Goal: Task Accomplishment & Management: Use online tool/utility

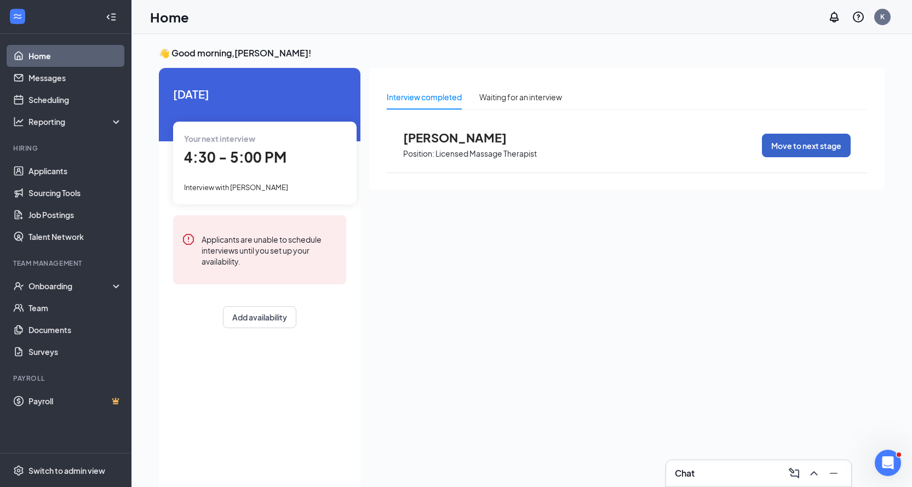
click at [838, 146] on button "Move to next stage" at bounding box center [806, 146] width 89 height 24
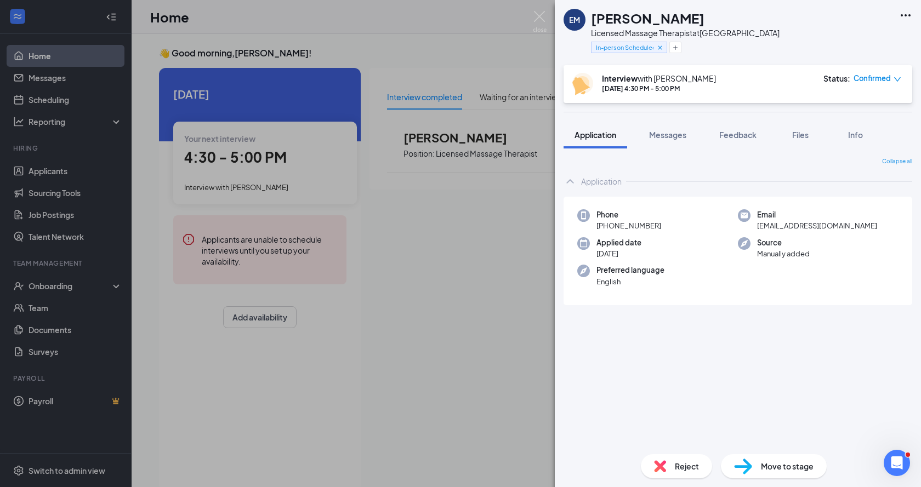
click at [790, 467] on span "Move to stage" at bounding box center [787, 466] width 53 height 12
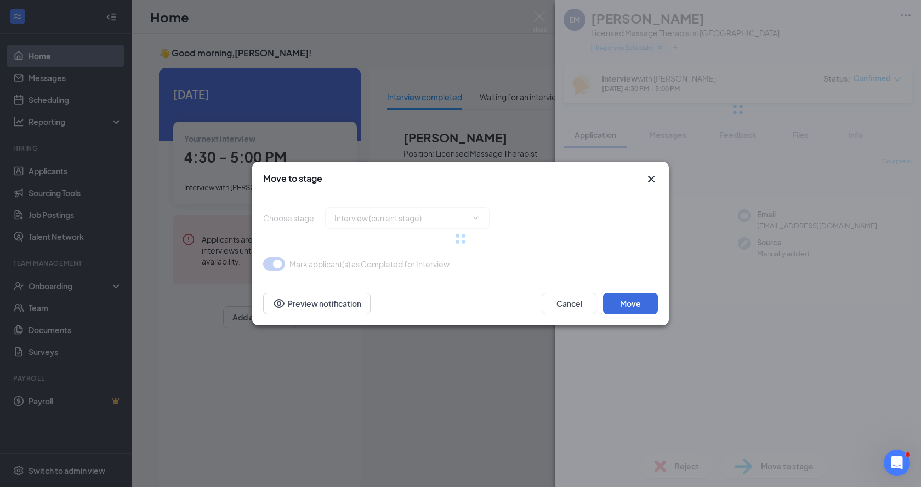
type input "Hiring Complete (final stage)"
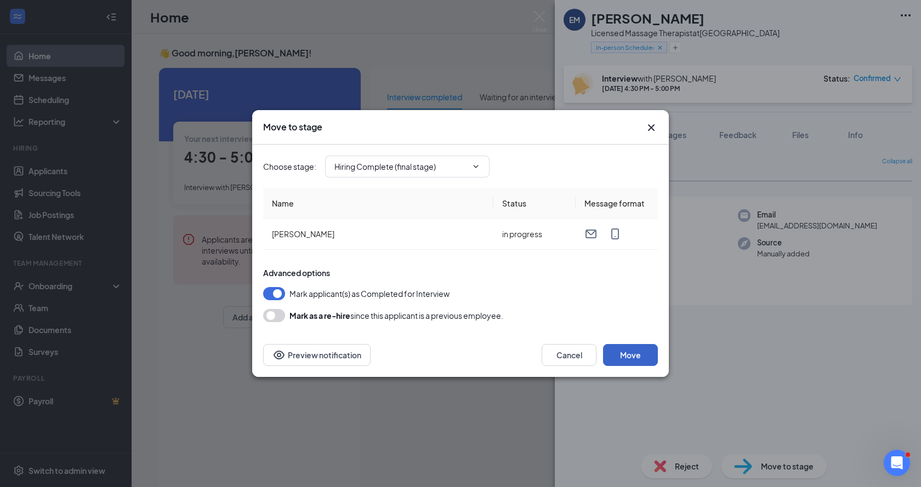
click at [641, 352] on button "Move" at bounding box center [630, 355] width 55 height 22
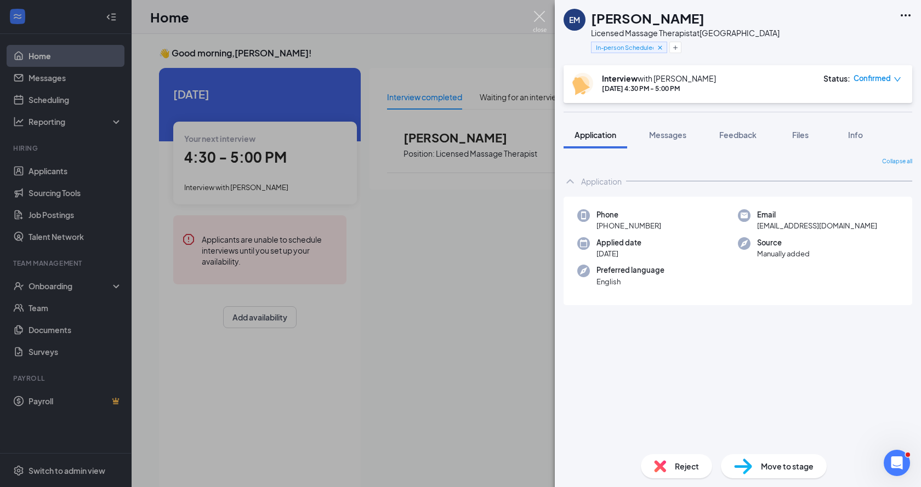
click at [538, 15] on img at bounding box center [540, 21] width 14 height 21
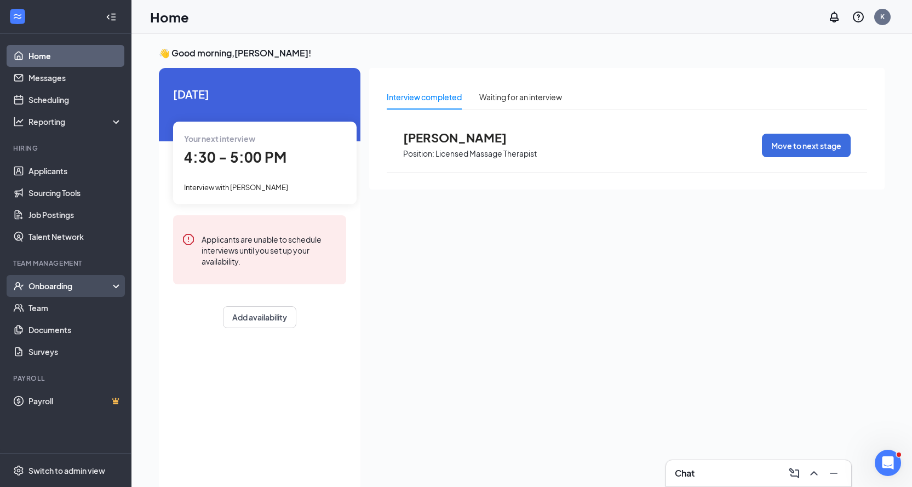
click at [83, 283] on div "Onboarding" at bounding box center [70, 286] width 84 height 11
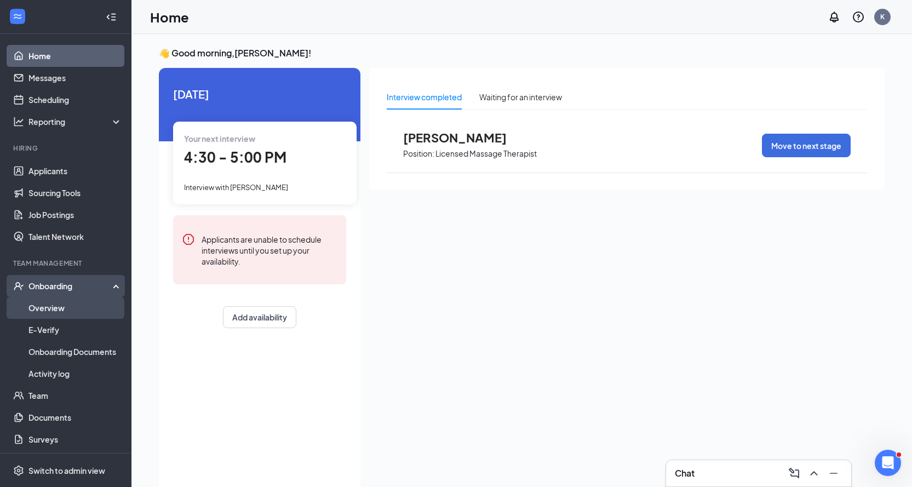
click at [68, 313] on link "Overview" at bounding box center [75, 308] width 94 height 22
